Goal: Transaction & Acquisition: Obtain resource

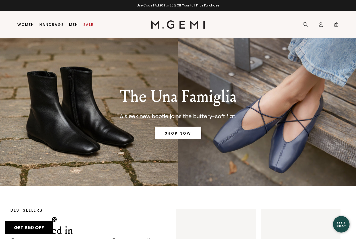
click at [54, 24] on link "Handbags" at bounding box center [51, 24] width 25 height 4
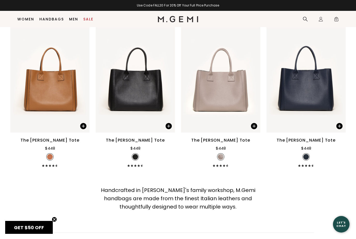
scroll to position [1616, 0]
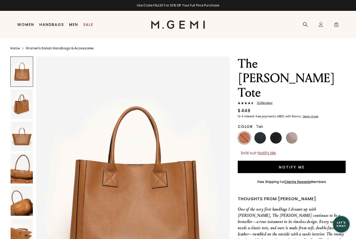
click at [310, 161] on button "Notify Me" at bounding box center [292, 167] width 108 height 12
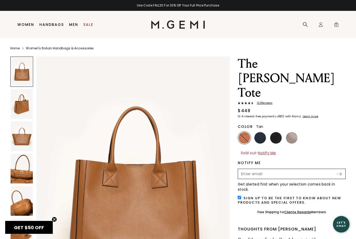
click at [311, 170] on input "Enter your email address to be notified when your selection is back in stock" at bounding box center [286, 174] width 97 height 9
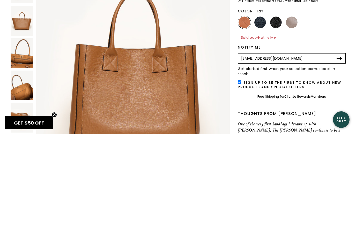
type input "slynnec70@yahoo.com"
click at [341, 162] on img at bounding box center [338, 163] width 5 height 3
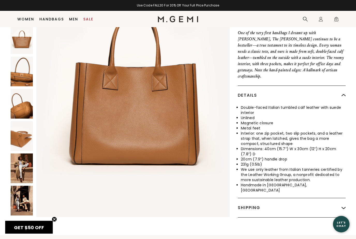
scroll to position [174, 0]
click at [21, 89] on img at bounding box center [22, 104] width 22 height 30
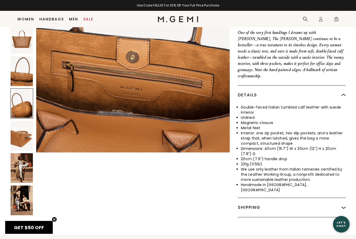
scroll to position [1052, 0]
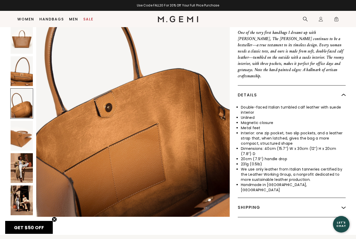
click at [22, 153] on img at bounding box center [22, 168] width 22 height 30
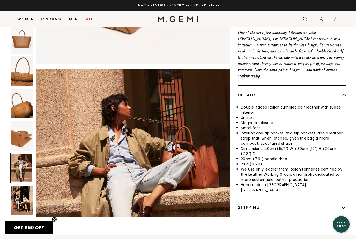
scroll to position [1468, 0]
